Goal: Submit feedback/report problem

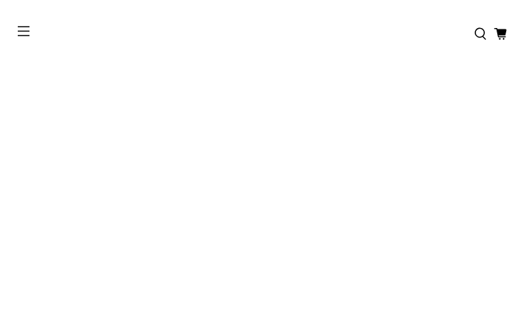
type input "**********"
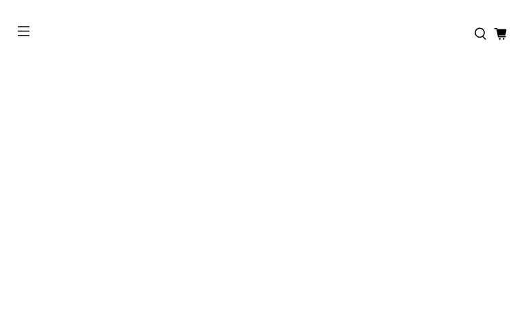
type input "**********"
type input "*********"
type input "**********"
